Goal: Information Seeking & Learning: Understand process/instructions

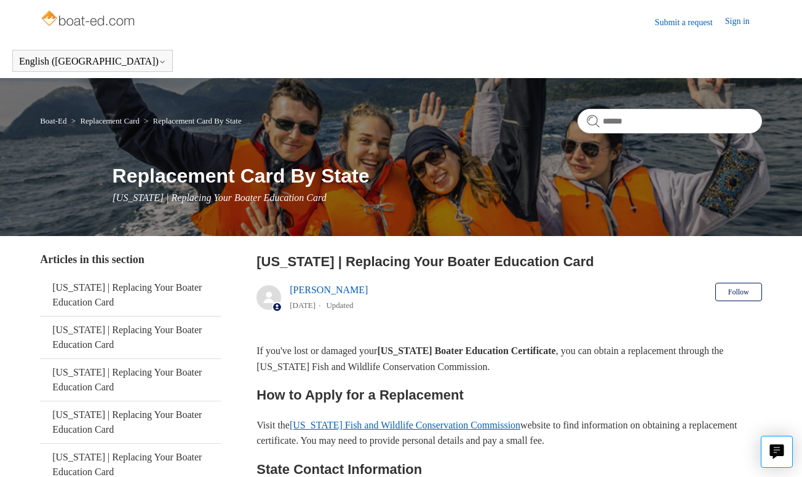
click at [367, 421] on link "Florida Fish and Wildlife Conservation Commission" at bounding box center [405, 425] width 231 height 10
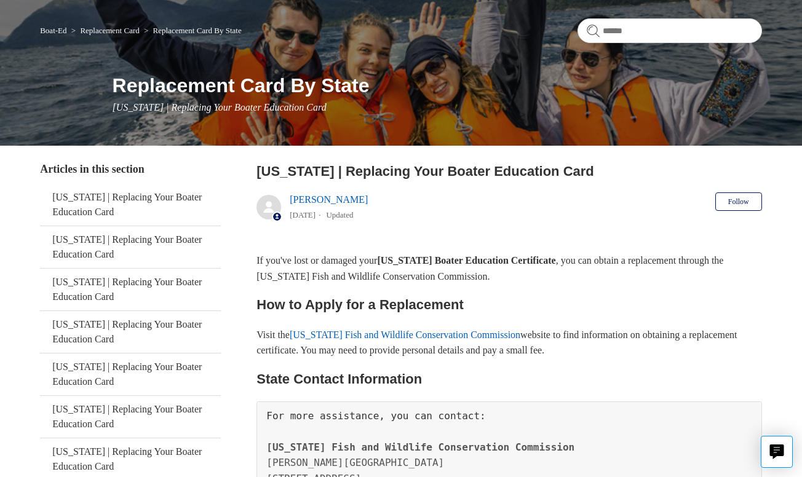
scroll to position [91, 0]
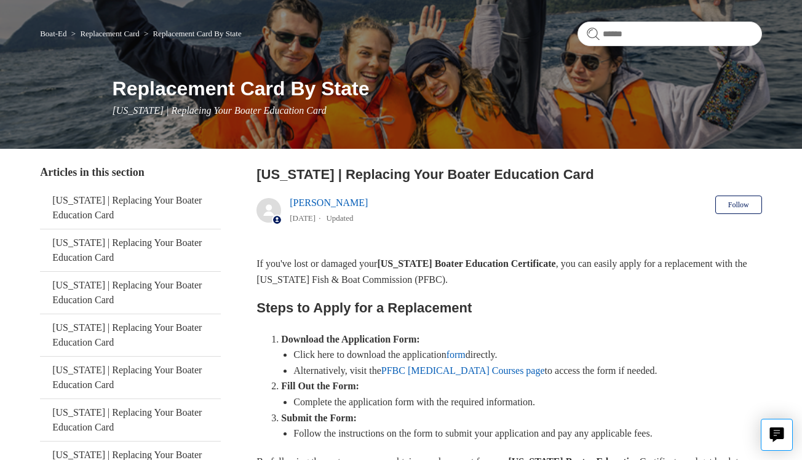
scroll to position [92, 0]
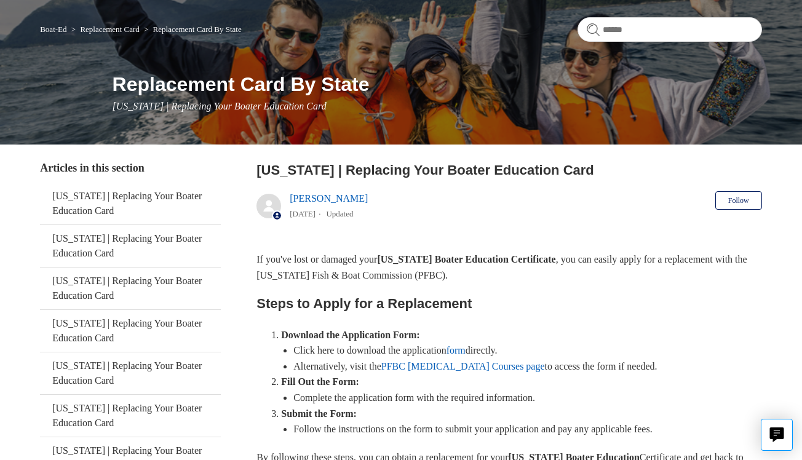
click at [437, 349] on li "Click here to download the application form directly." at bounding box center [527, 351] width 469 height 16
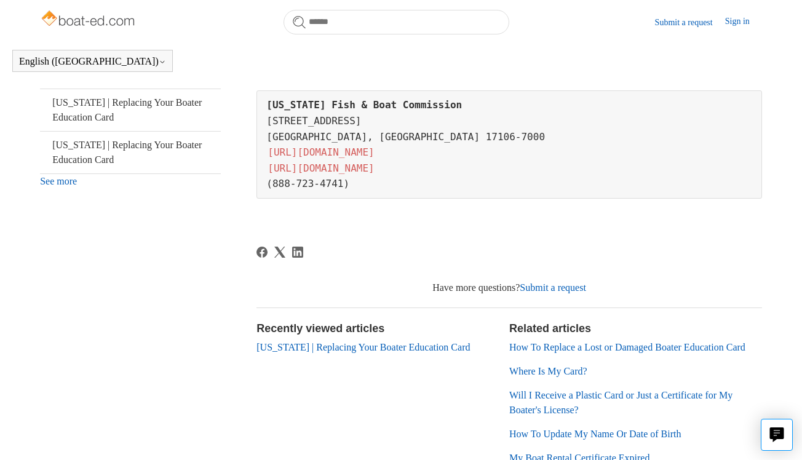
scroll to position [493, 0]
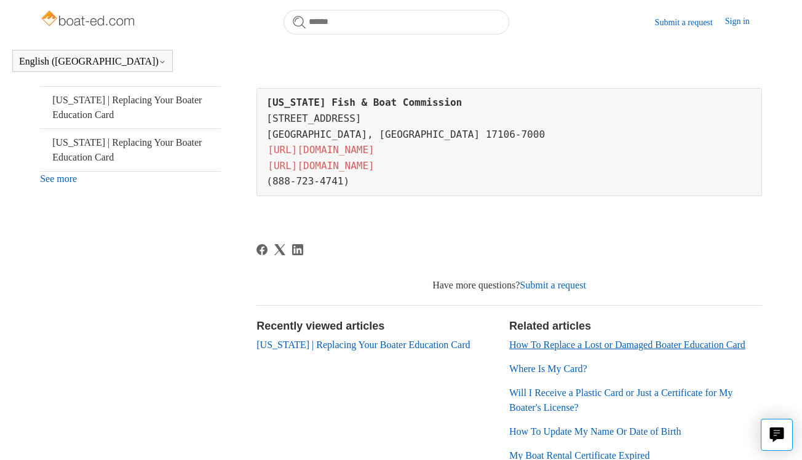
click at [577, 343] on link "How To Replace a Lost or Damaged Boater Education Card" at bounding box center [627, 344] width 236 height 10
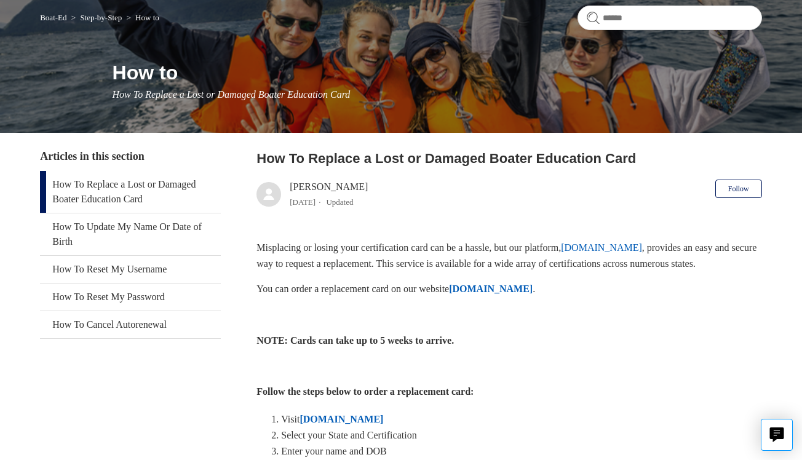
scroll to position [103, 0]
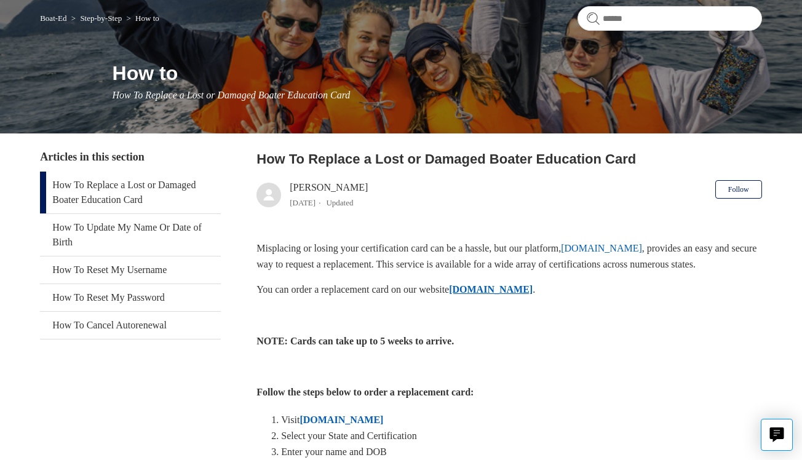
click at [521, 295] on strong "ILostMyCard.com" at bounding box center [491, 289] width 84 height 10
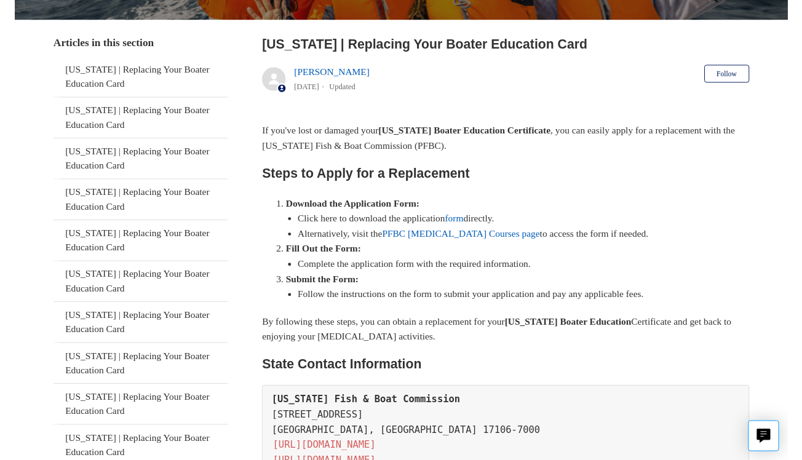
scroll to position [218, 0]
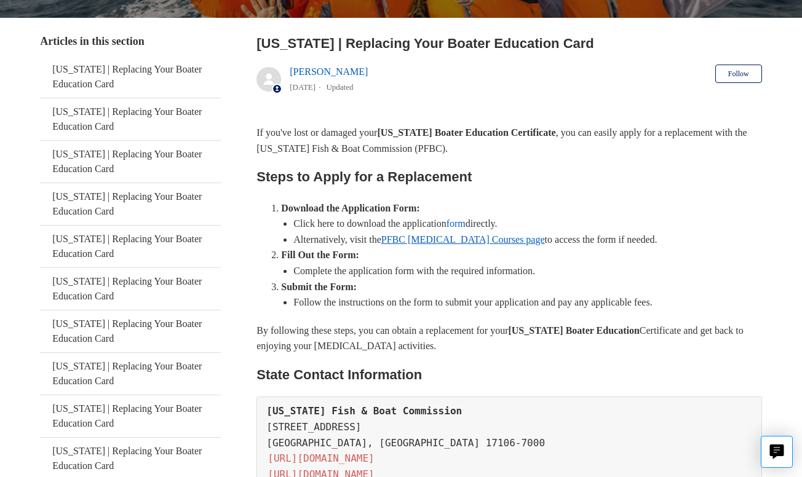
click at [445, 239] on link "PFBC [MEDICAL_DATA] Courses page" at bounding box center [463, 239] width 164 height 10
